Goal: Task Accomplishment & Management: Understand process/instructions

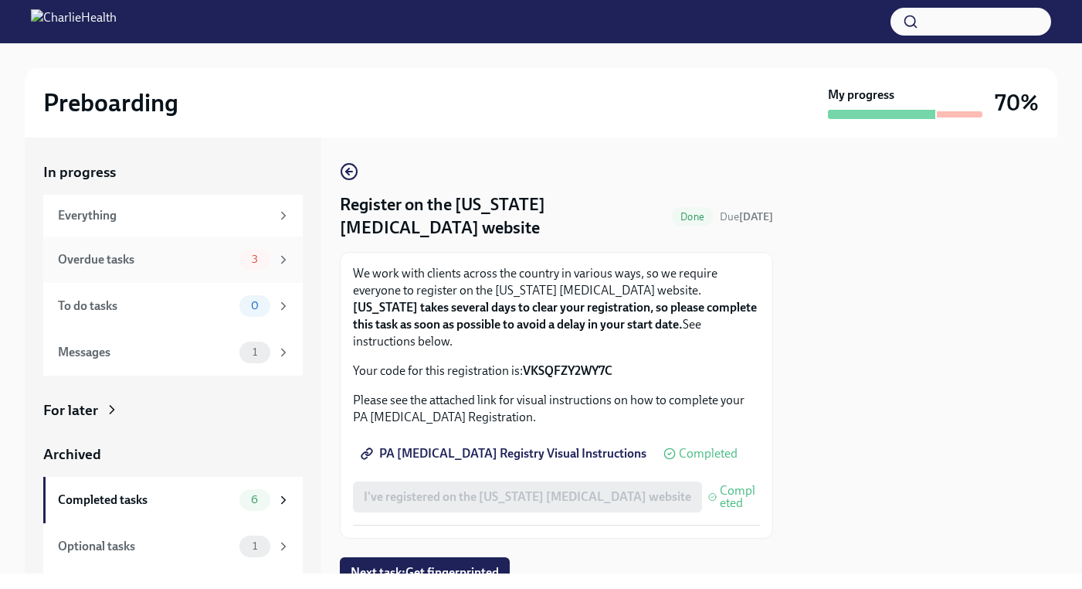
click at [277, 265] on icon at bounding box center [284, 260] width 14 height 14
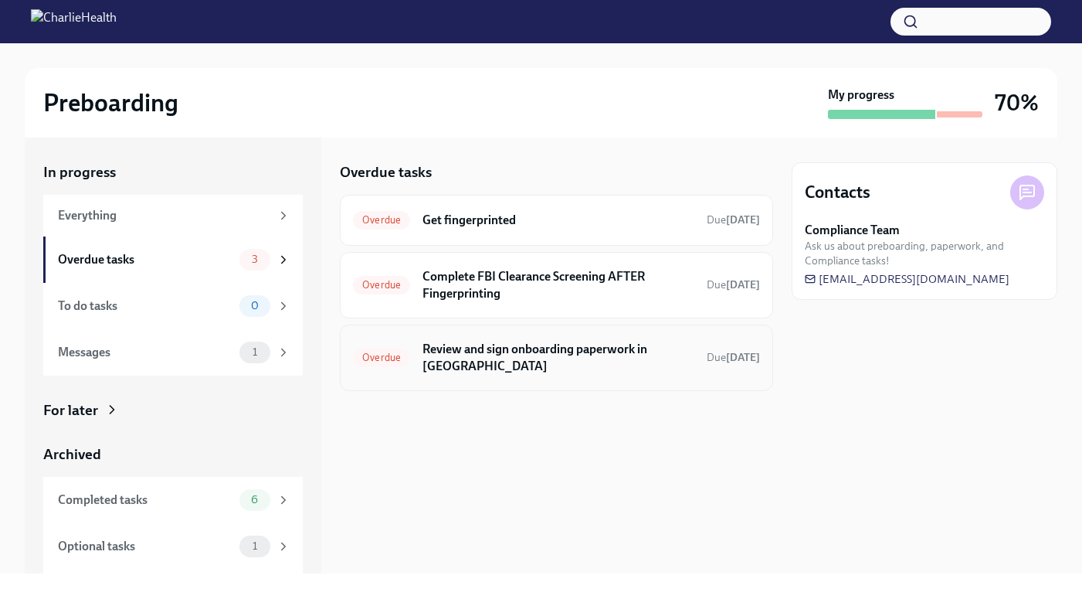
click at [459, 348] on h6 "Review and sign onboarding paperwork in [GEOGRAPHIC_DATA]" at bounding box center [559, 358] width 272 height 34
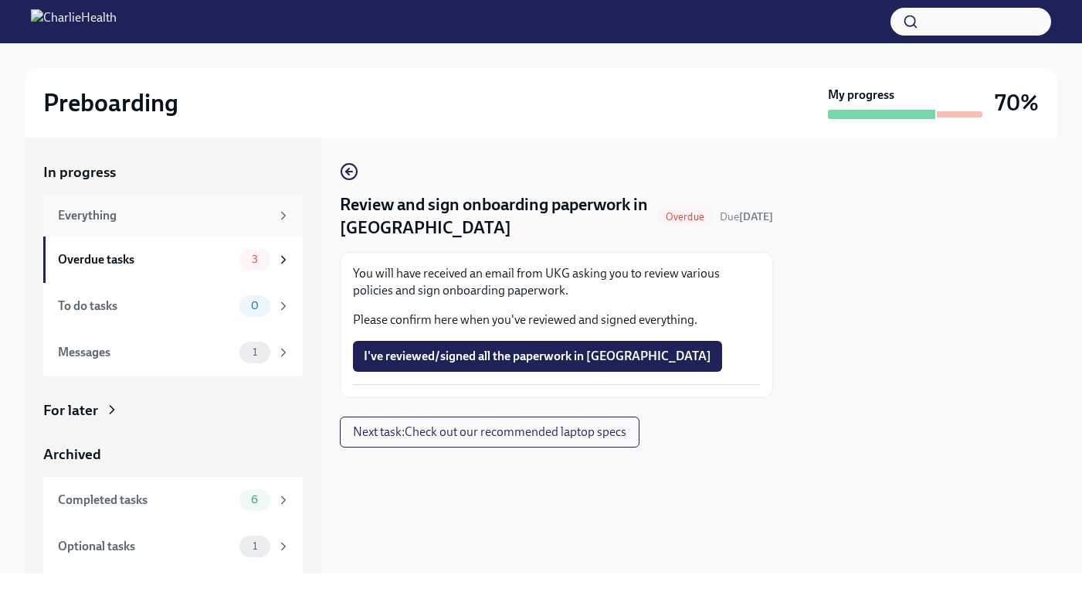
click at [263, 211] on div "Everything" at bounding box center [174, 215] width 233 height 17
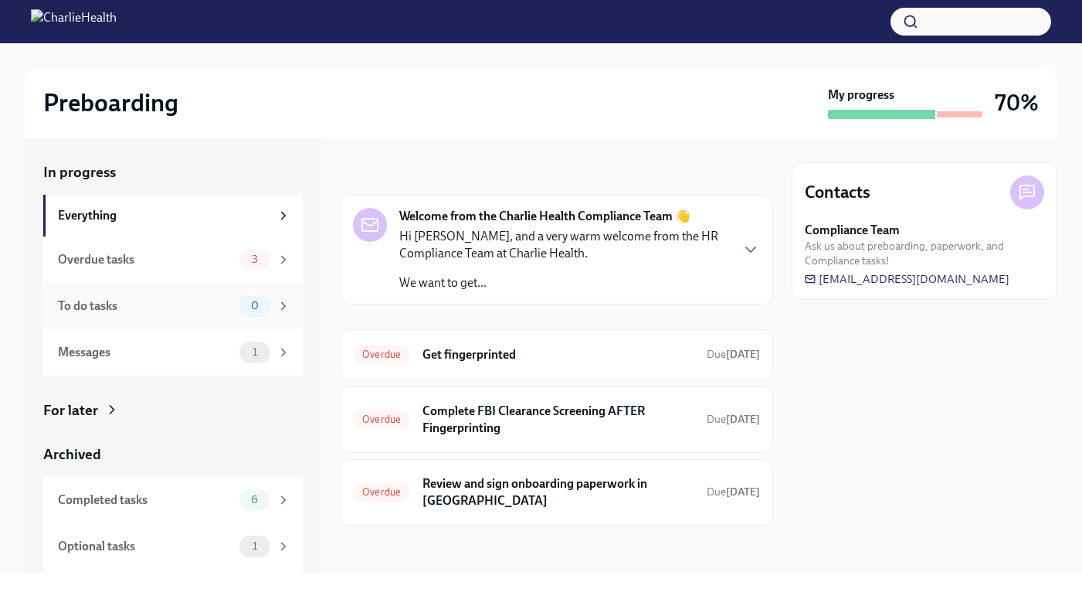
click at [210, 296] on div "To do tasks 0" at bounding box center [174, 306] width 233 height 22
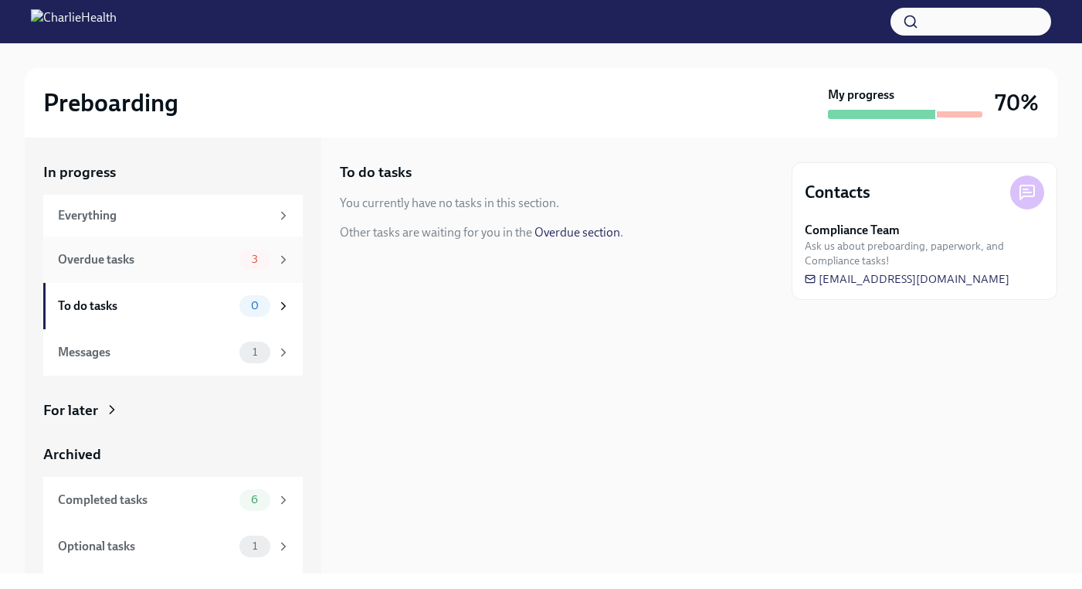
click at [195, 256] on div "Overdue tasks" at bounding box center [145, 259] width 175 height 17
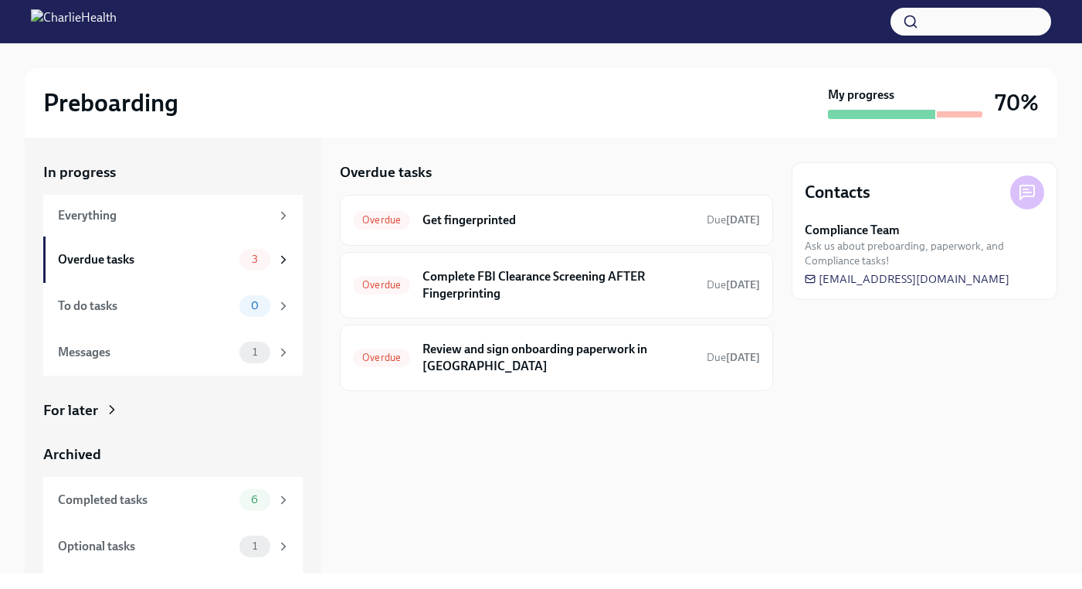
scroll to position [41, 0]
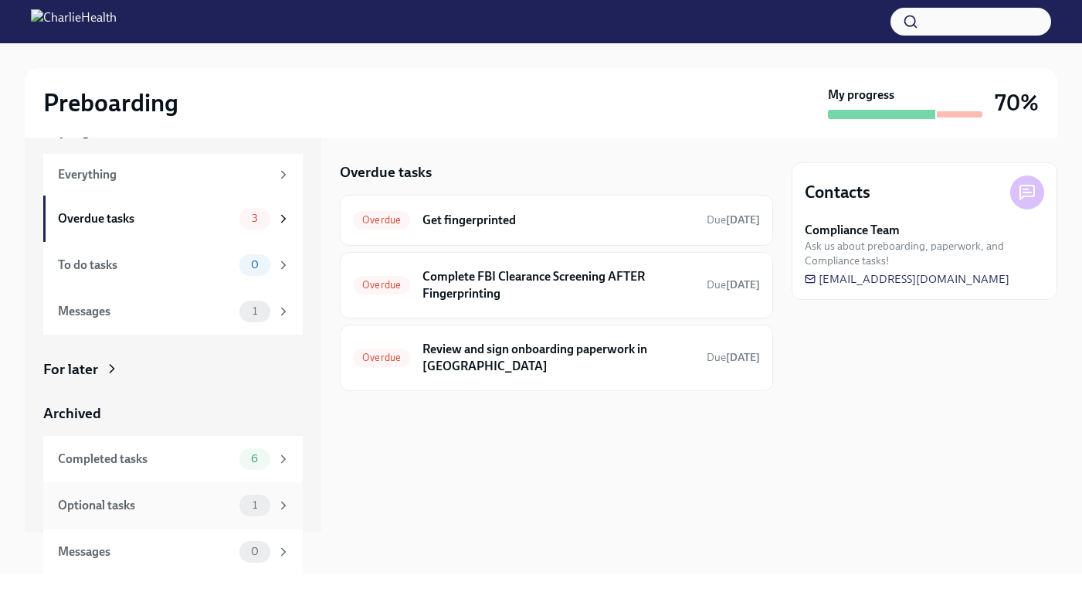
click at [226, 501] on div "Optional tasks 1" at bounding box center [174, 505] width 233 height 22
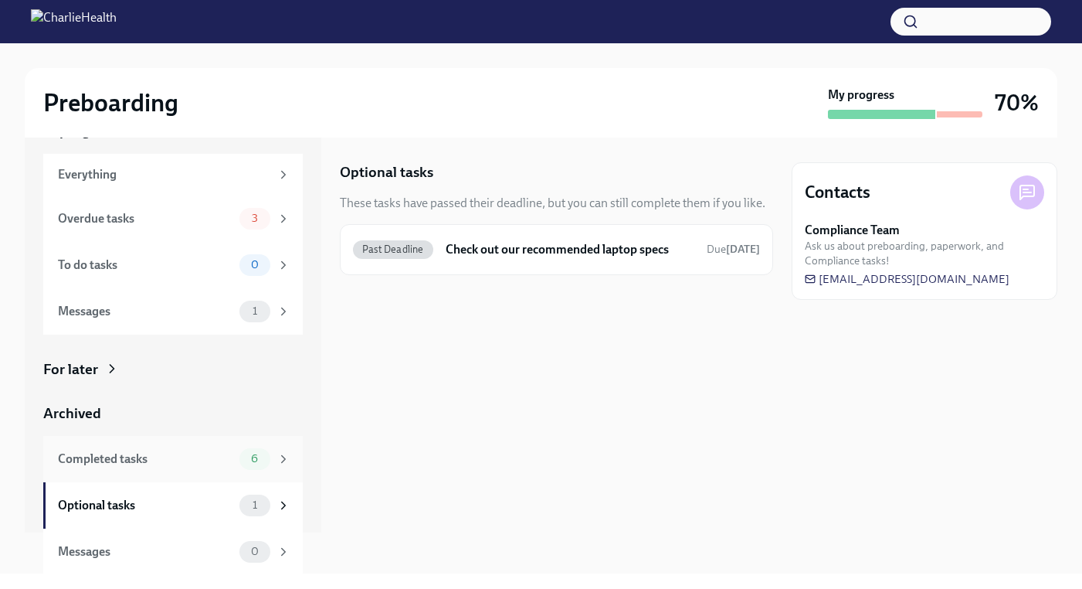
click at [207, 466] on div "Completed tasks 6" at bounding box center [174, 459] width 233 height 22
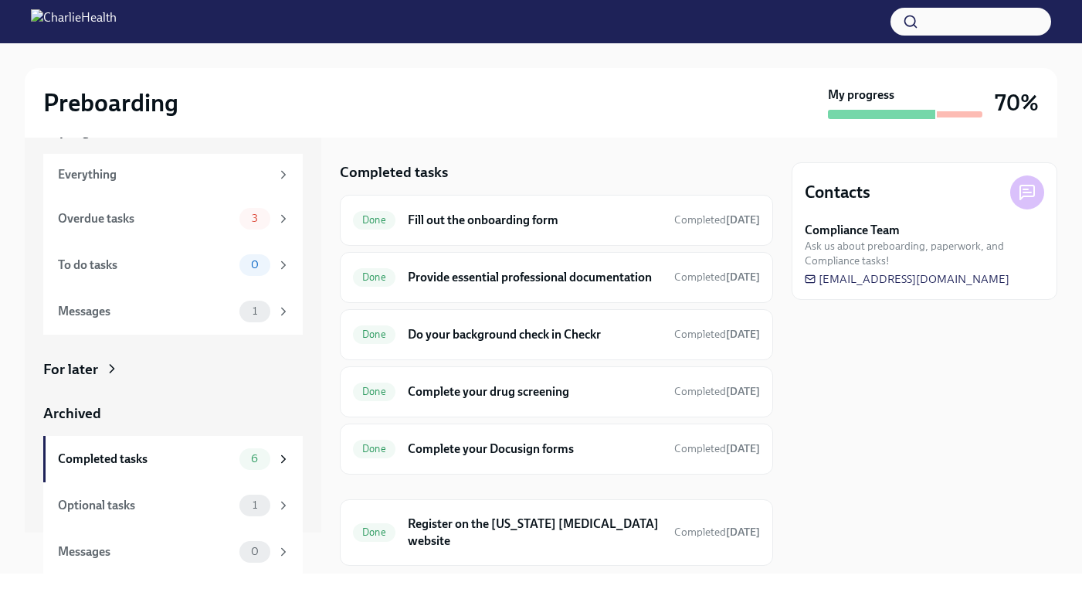
scroll to position [56, 0]
